Goal: Browse casually

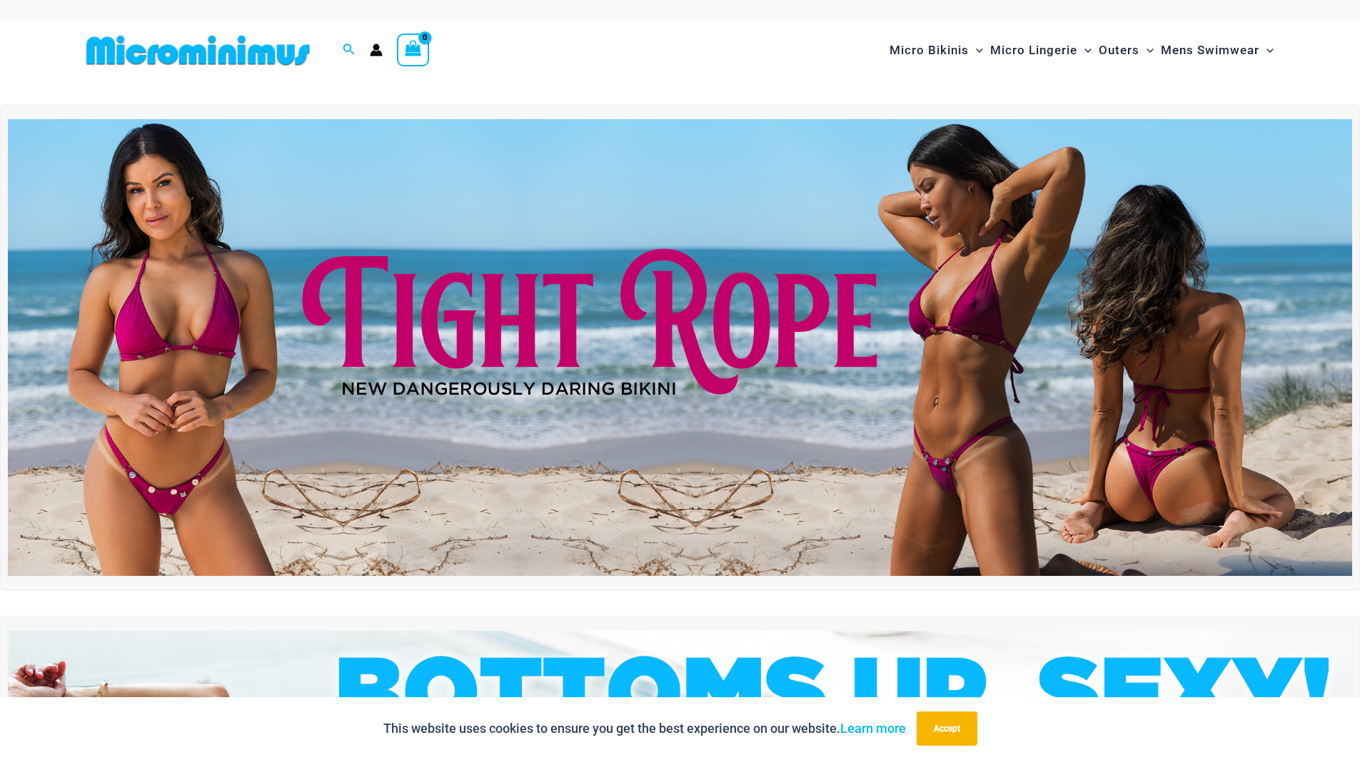
click at [801, 449] on img at bounding box center [680, 347] width 1344 height 457
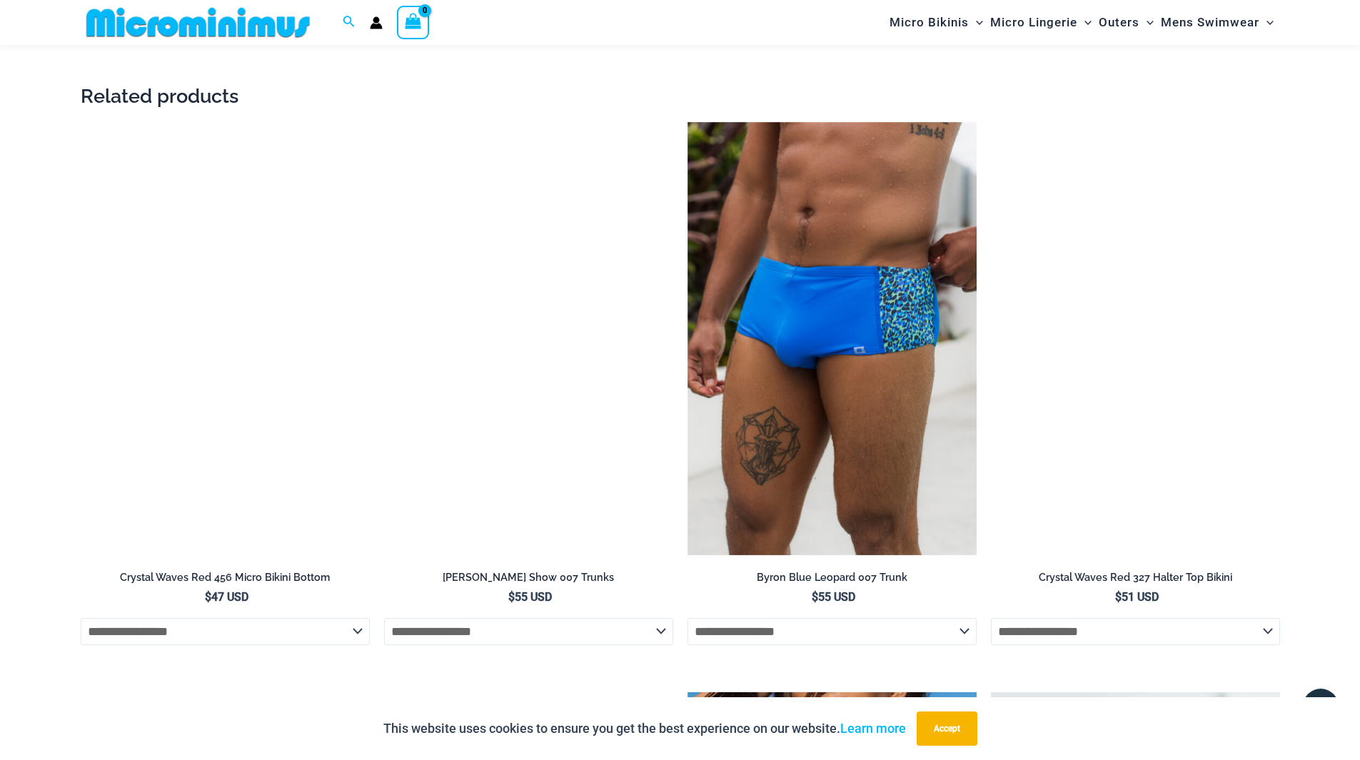
scroll to position [2915, 0]
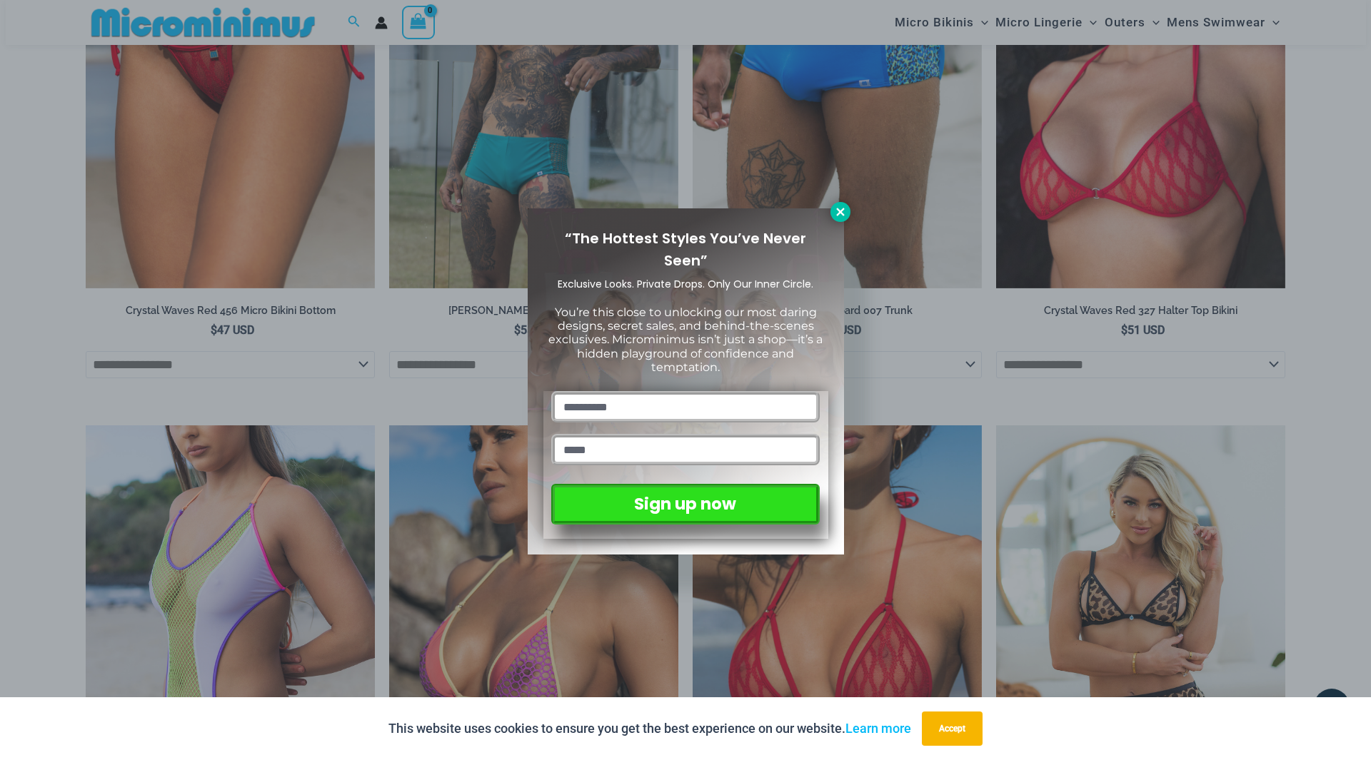
click at [832, 208] on button at bounding box center [840, 212] width 20 height 20
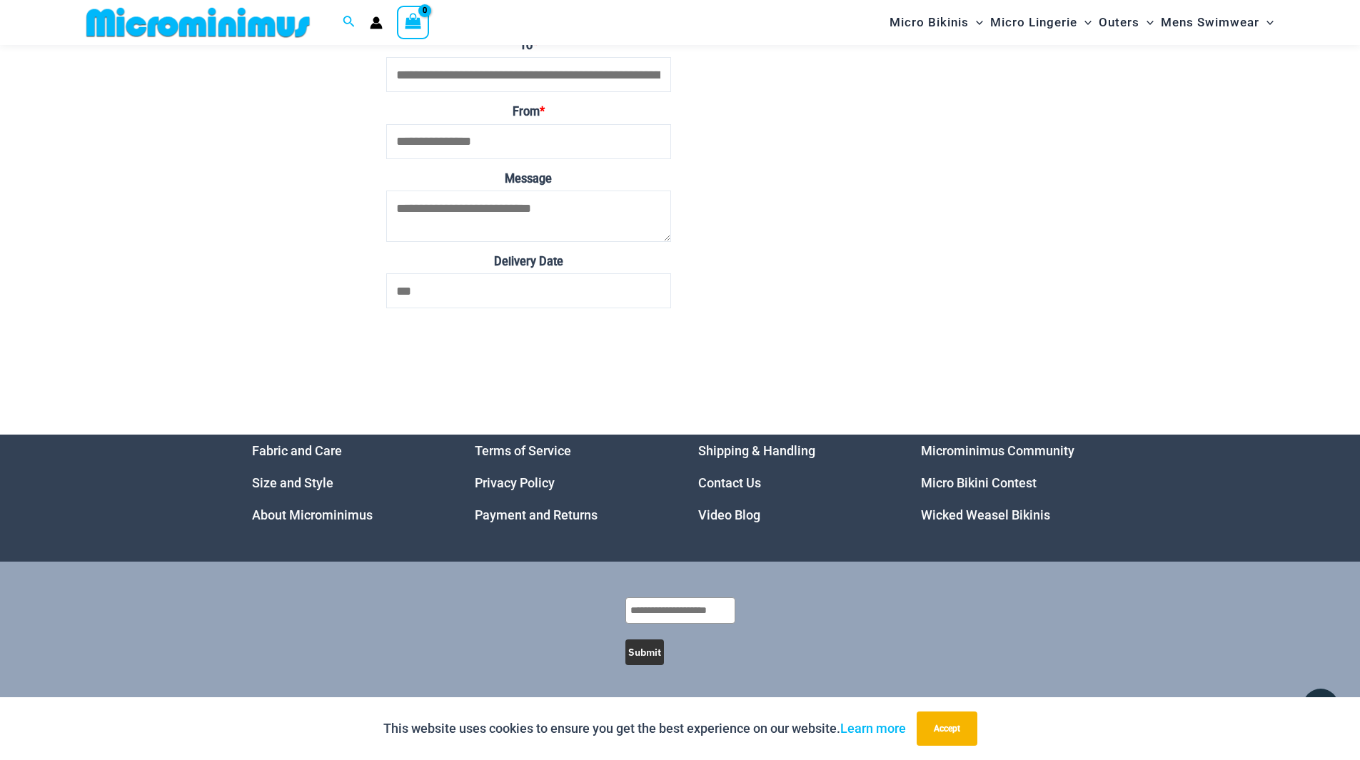
scroll to position [5557, 0]
